Goal: Navigation & Orientation: Find specific page/section

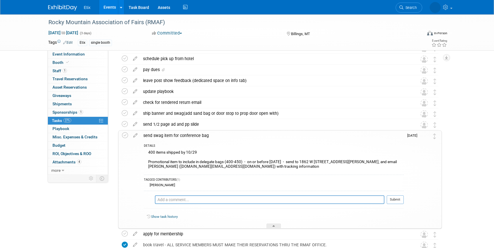
click at [110, 9] on link "Events" at bounding box center [109, 7] width 21 height 14
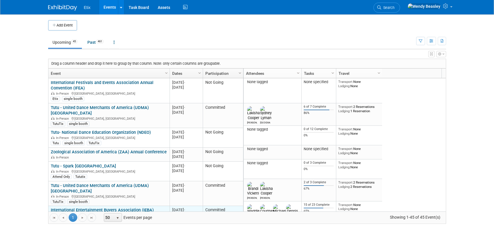
click at [125, 208] on link "International Entertainment Buyers Association (IEBA)" at bounding box center [102, 210] width 103 height 5
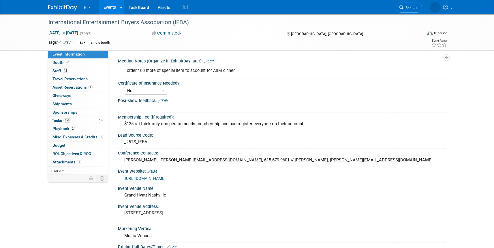
select select "No"
click at [107, 6] on link "Events" at bounding box center [109, 7] width 21 height 14
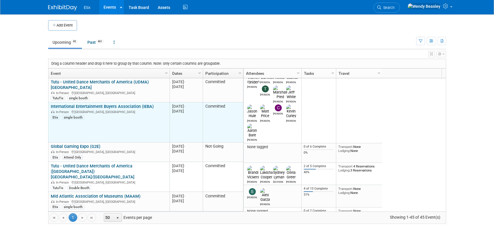
scroll to position [138, 0]
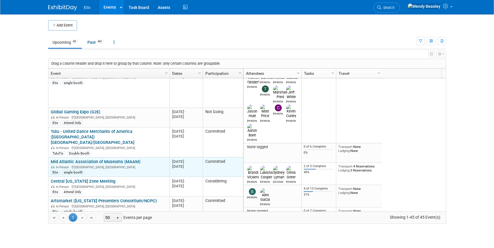
click at [108, 159] on link "Mid Atlantic Association of Museums (MAAM)" at bounding box center [96, 161] width 90 height 5
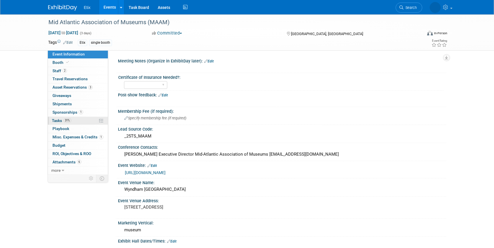
click at [57, 121] on span "Tasks 31%" at bounding box center [61, 120] width 19 height 5
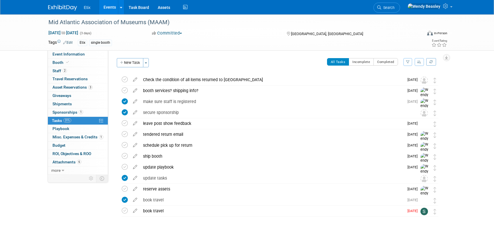
click at [25, 98] on div "Mid Atlantic Association of Museums (MAAM) Oct 28, 2025 to Oct 30, 2025 (3 days…" at bounding box center [247, 133] width 494 height 238
